Goal: Task Accomplishment & Management: Use online tool/utility

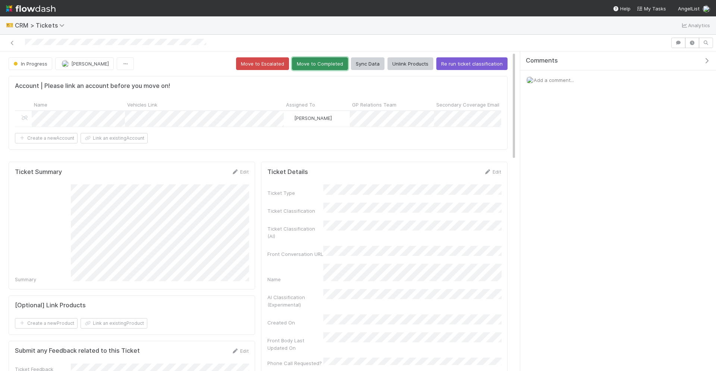
click at [344, 63] on button "Move to Completed" at bounding box center [320, 63] width 56 height 13
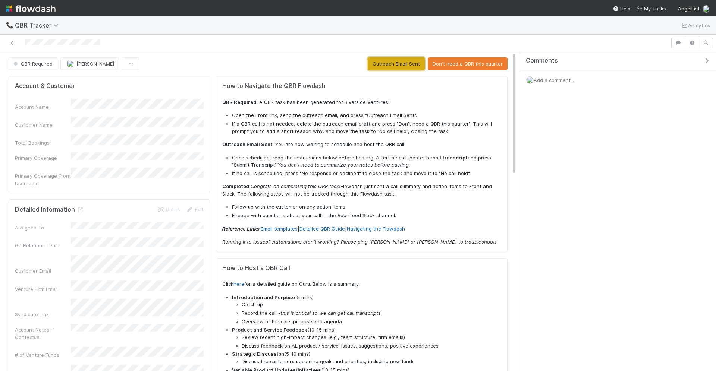
click at [411, 64] on button "Outreach Email Sent" at bounding box center [395, 63] width 57 height 13
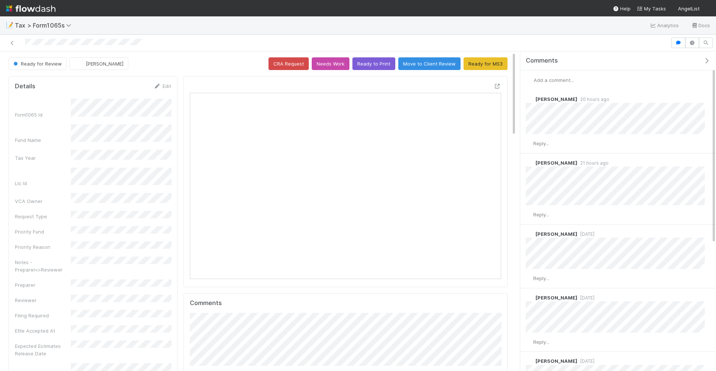
scroll to position [152, 157]
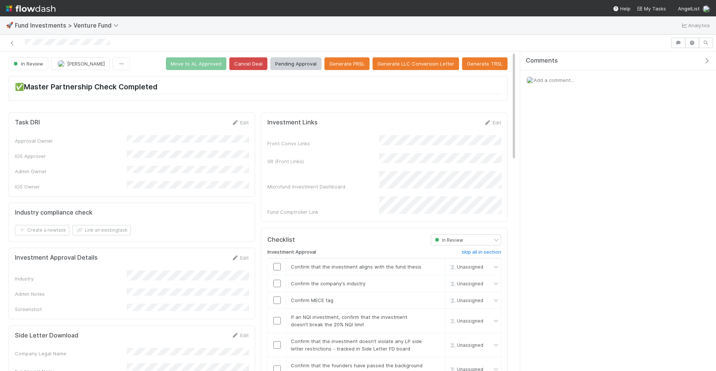
checkbox input "true"
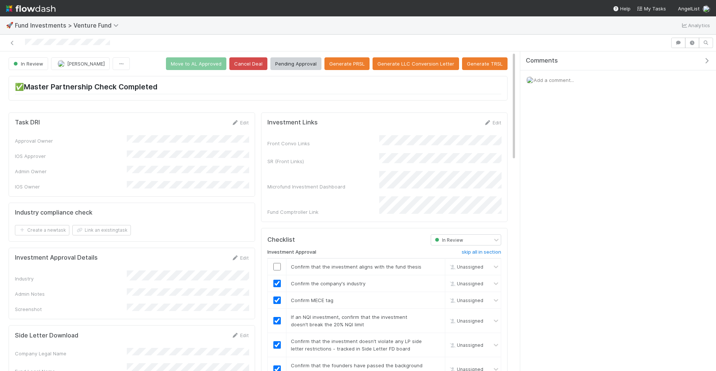
checkbox input "true"
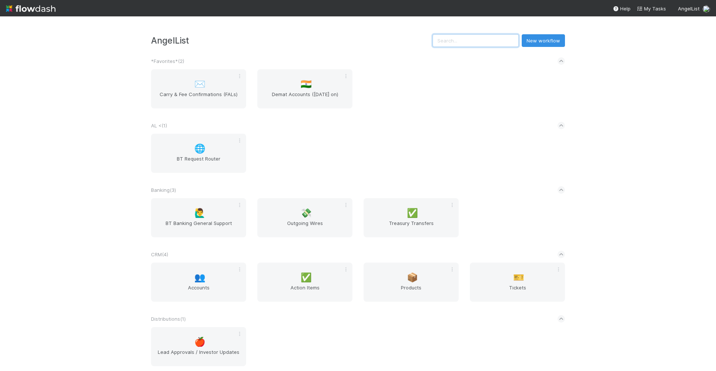
click at [468, 40] on input "text" at bounding box center [475, 40] width 86 height 13
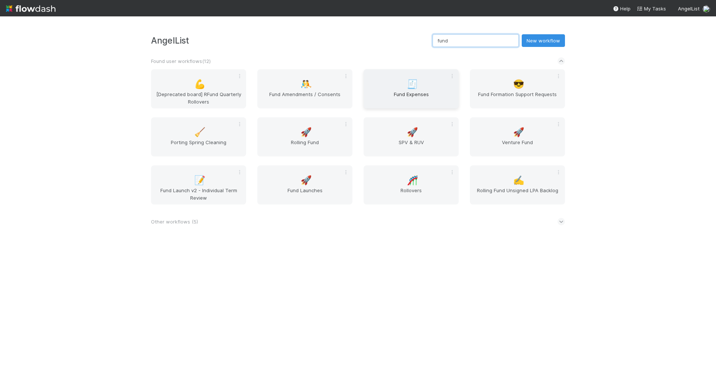
type input "fund"
click at [434, 86] on div "🧾 Fund Expenses" at bounding box center [410, 88] width 95 height 39
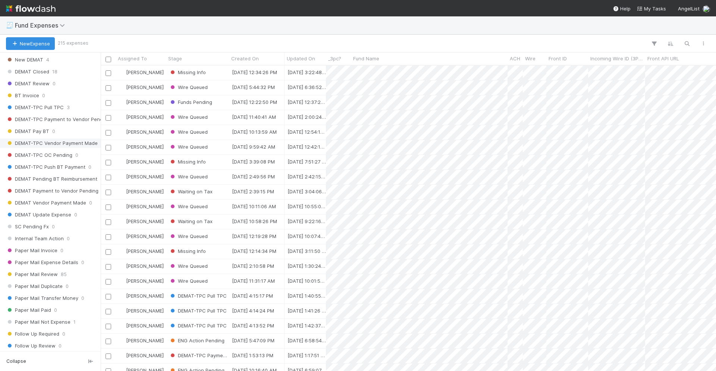
scroll to position [773, 0]
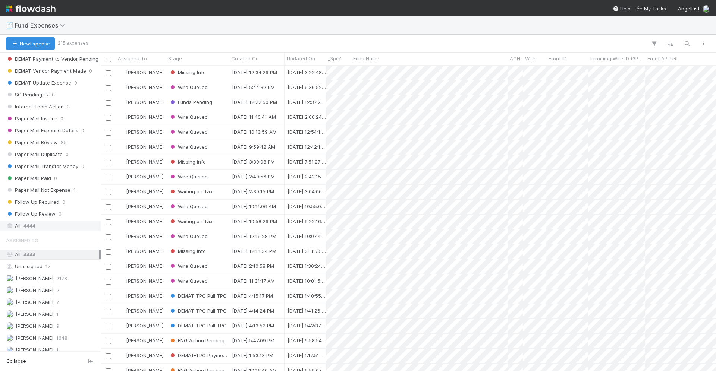
click at [38, 221] on div "All 4444" at bounding box center [52, 225] width 93 height 9
click at [683, 46] on icon "button" at bounding box center [686, 43] width 7 height 7
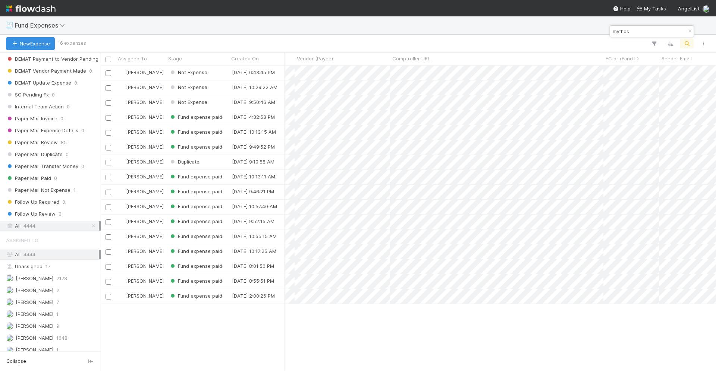
scroll to position [0, 0]
type input "mythos"
click at [259, 58] on div "Created On" at bounding box center [256, 58] width 51 height 7
click at [274, 82] on div "Sort Newest → Oldest" at bounding box center [273, 83] width 85 height 11
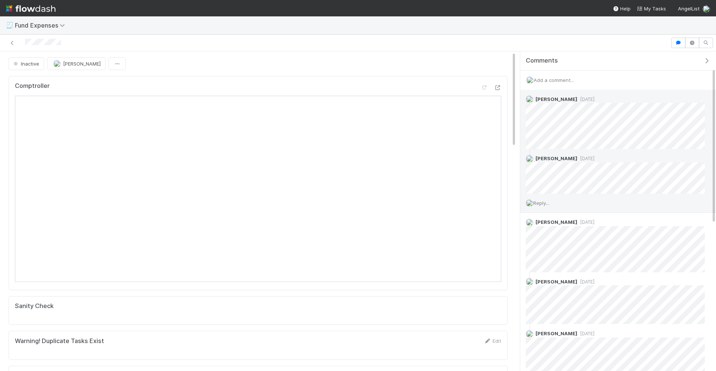
click at [547, 200] on span "Reply..." at bounding box center [541, 203] width 16 height 6
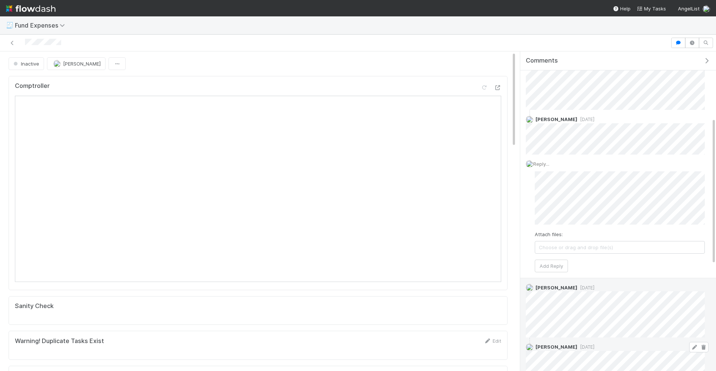
scroll to position [29, 0]
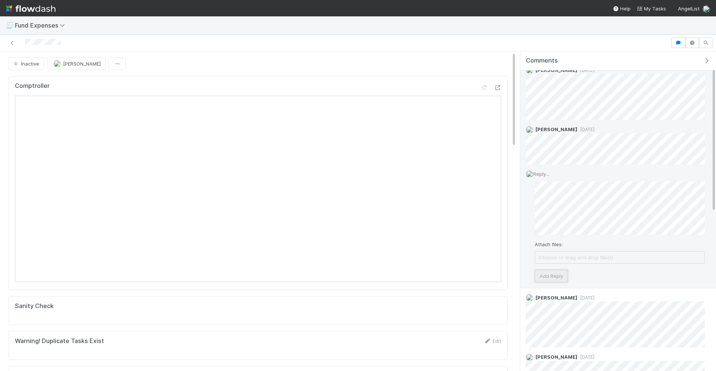
click at [552, 277] on button "Add Reply" at bounding box center [550, 276] width 33 height 13
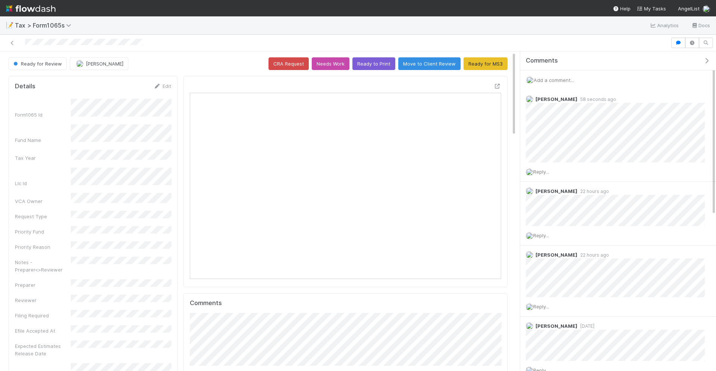
scroll to position [152, 157]
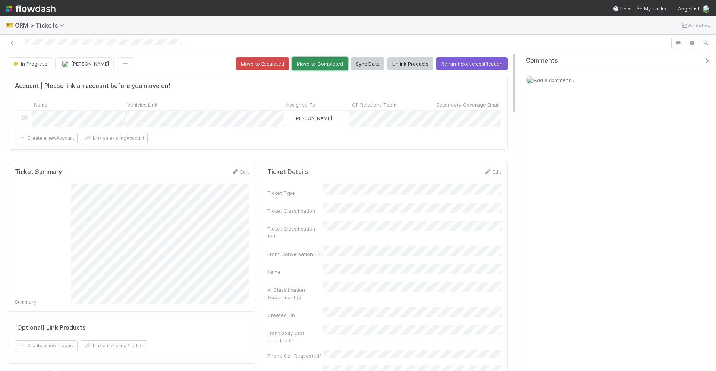
click at [317, 57] on button "Move to Completed" at bounding box center [320, 63] width 56 height 13
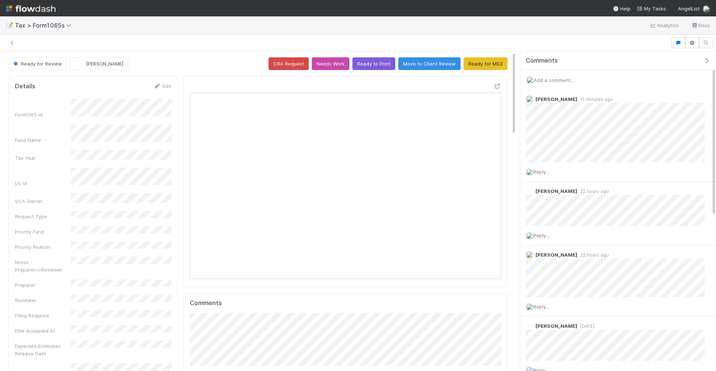
scroll to position [0, 0]
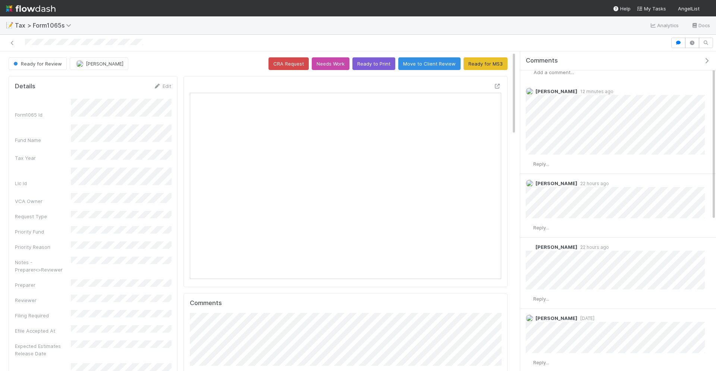
scroll to position [9, 0]
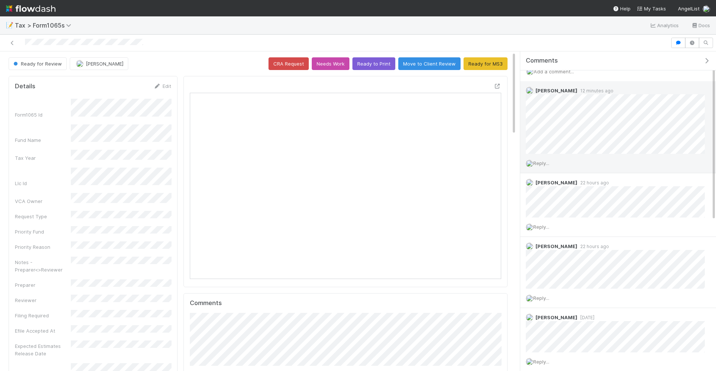
click at [549, 162] on span "Reply..." at bounding box center [541, 163] width 16 height 6
